Goal: Information Seeking & Learning: Find specific fact

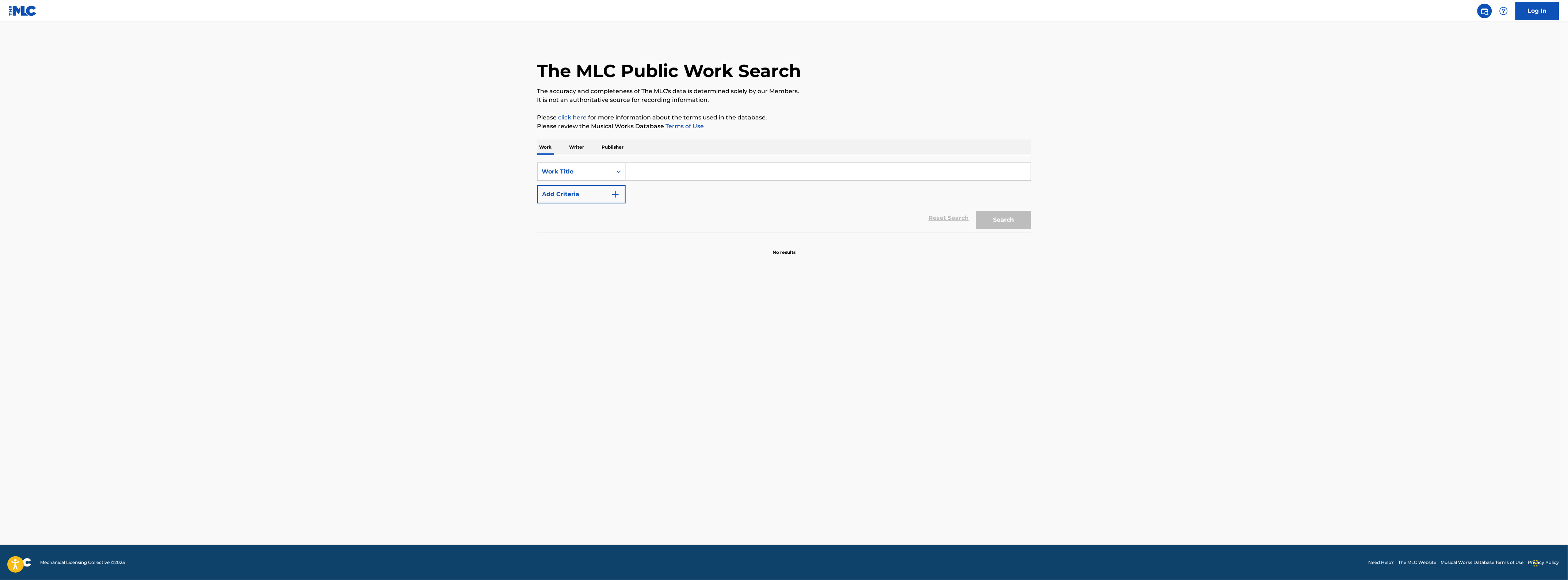
click at [637, 167] on input "Search Form" at bounding box center [828, 172] width 405 height 18
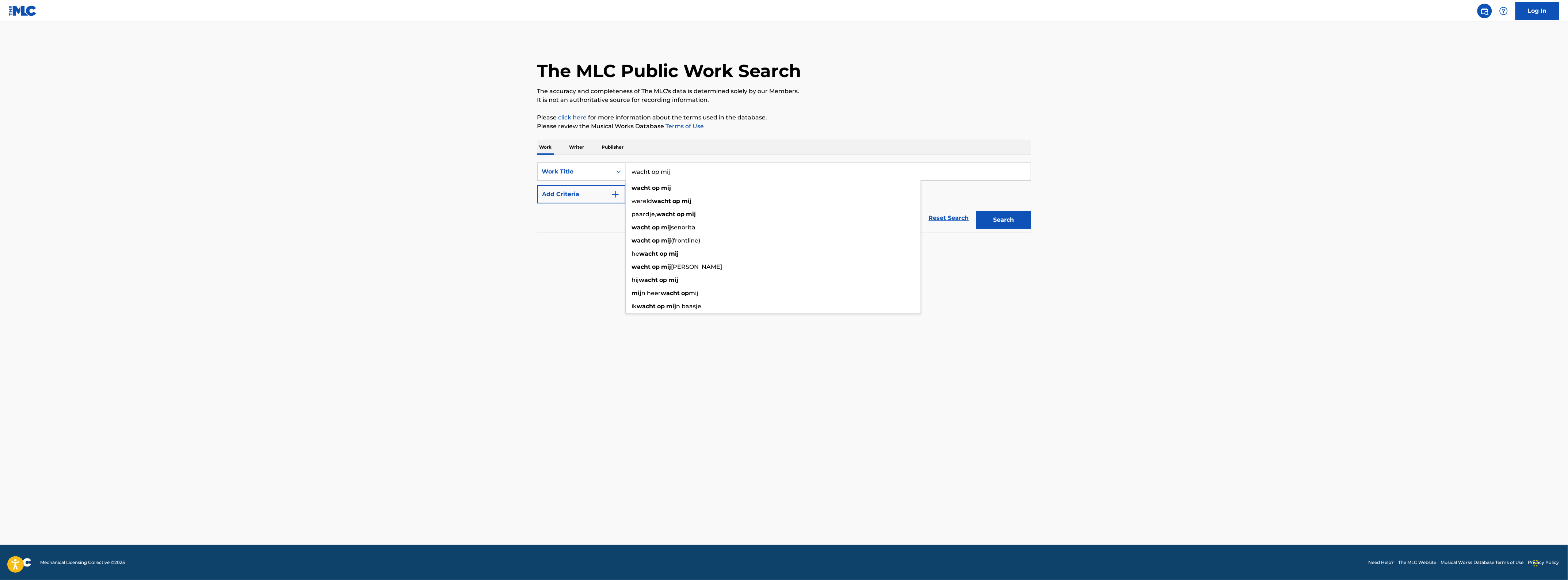
click at [643, 176] on input "wacht op mij" at bounding box center [828, 172] width 405 height 18
type input "wacht op mij"
click at [702, 192] on div "wacht op mij" at bounding box center [773, 188] width 295 height 13
click at [1099, 236] on main "The MLC Public Work Search The accuracy and completeness of The MLC's data is d…" at bounding box center [784, 283] width 1568 height 523
click at [596, 198] on button "Add Criteria" at bounding box center [581, 194] width 88 height 18
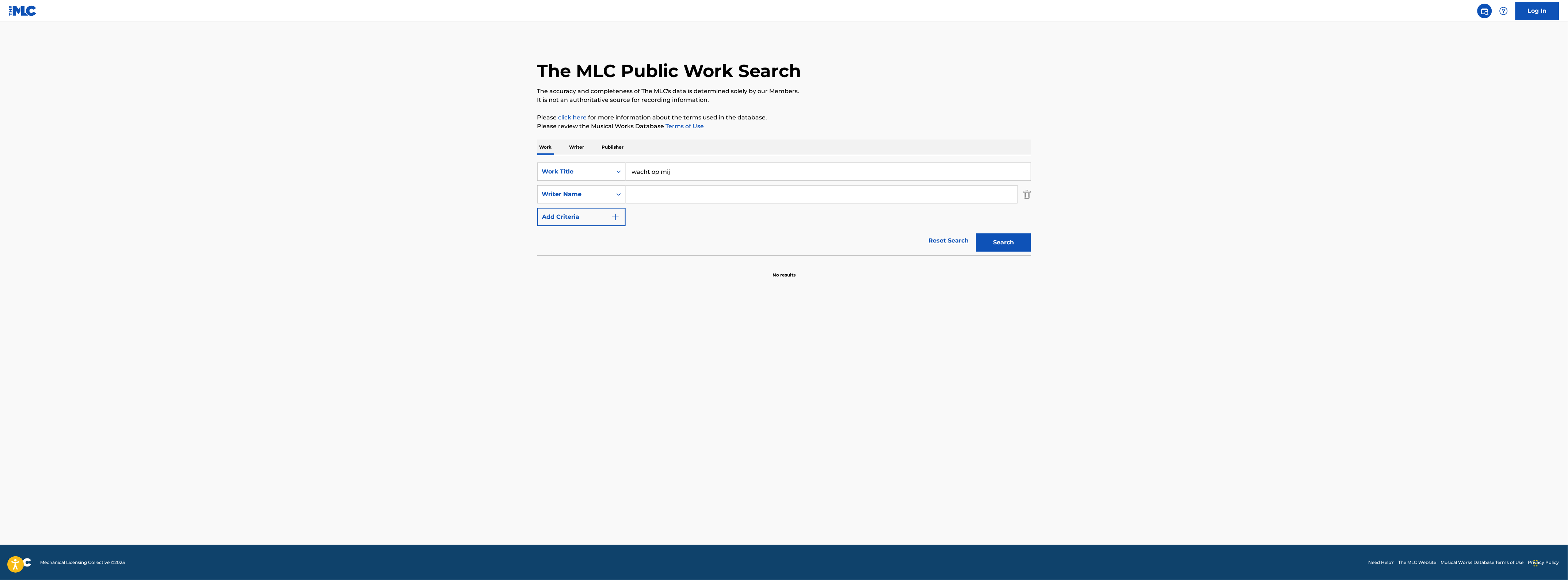
click at [669, 198] on input "Search Form" at bounding box center [821, 194] width 391 height 18
type input "[PERSON_NAME]"
click at [989, 236] on button "Search" at bounding box center [1004, 242] width 55 height 18
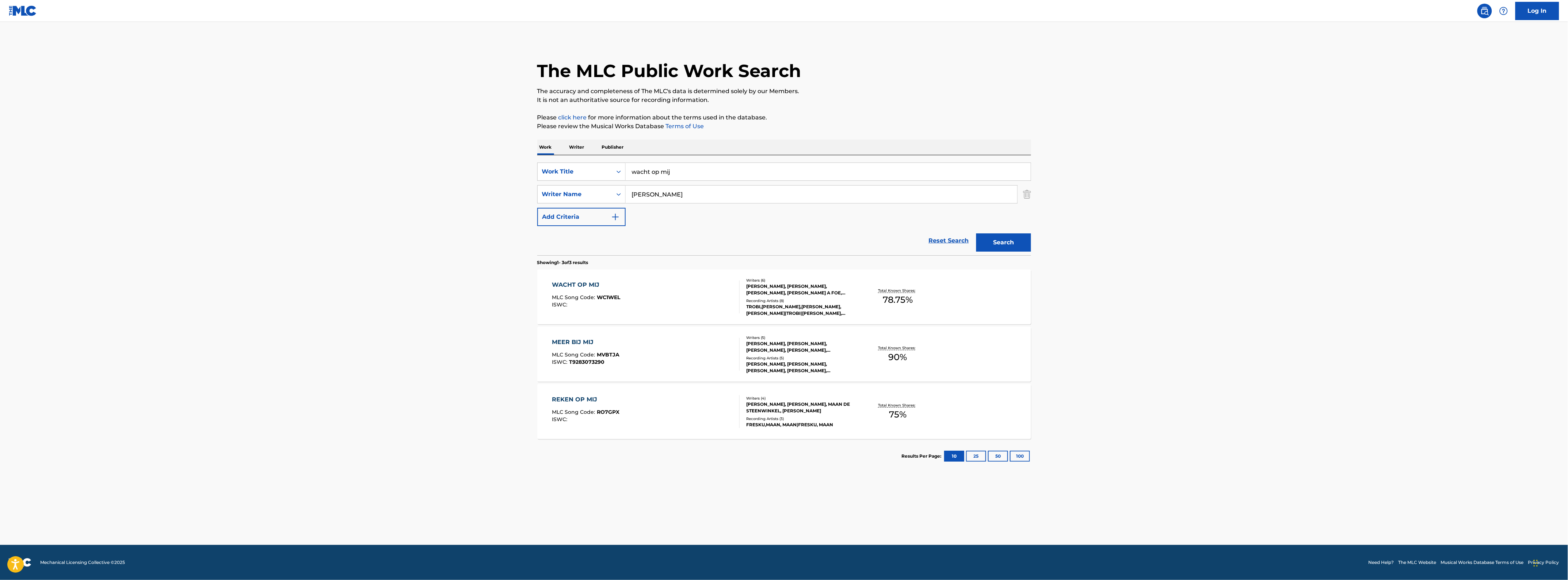
click at [625, 286] on div "WACHT OP MIJ MLC Song Code : WC1WEL ISWC :" at bounding box center [646, 297] width 187 height 33
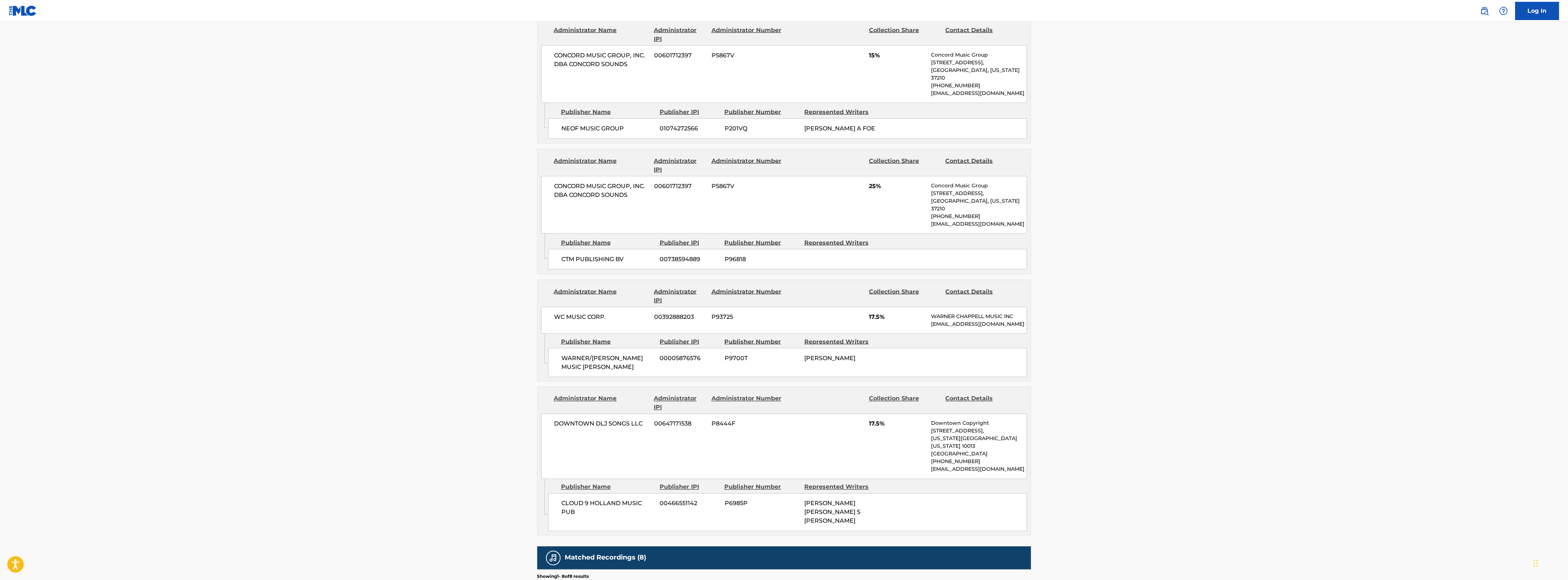
scroll to position [402, 0]
